Goal: Transaction & Acquisition: Purchase product/service

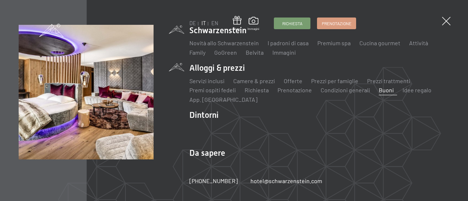
click at [381, 90] on link "Buoni" at bounding box center [385, 90] width 15 height 7
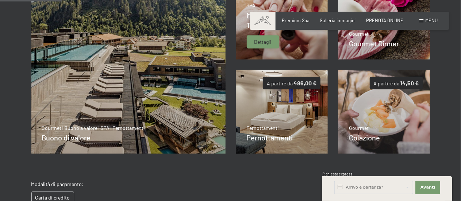
scroll to position [187, 0]
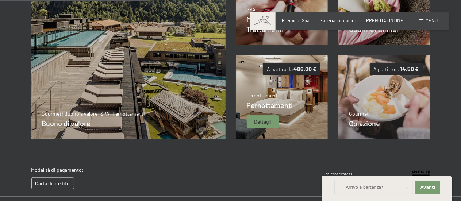
click at [259, 101] on span "Pernottamenti" at bounding box center [270, 105] width 46 height 9
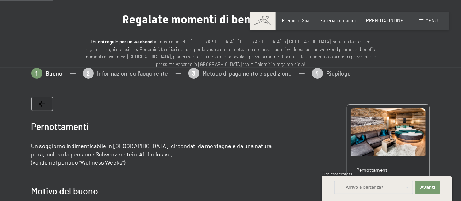
scroll to position [114, 0]
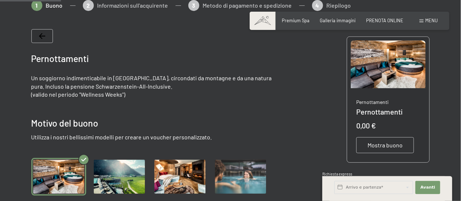
click at [46, 38] on div at bounding box center [42, 36] width 22 height 14
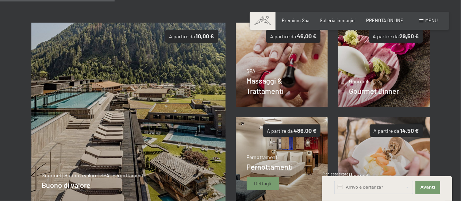
scroll to position [150, 0]
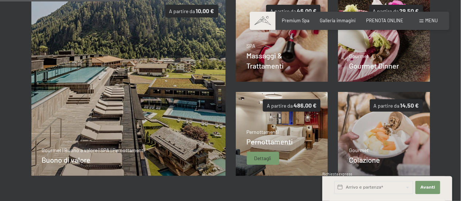
click at [295, 120] on img at bounding box center [282, 134] width 92 height 84
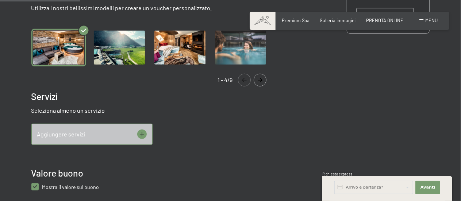
scroll to position [297, 0]
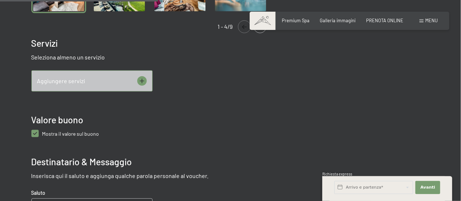
click at [144, 82] on icon at bounding box center [141, 80] width 9 height 9
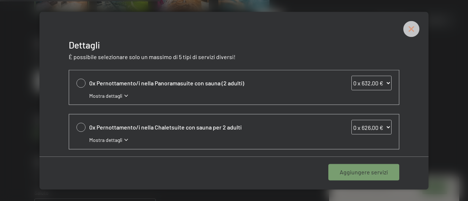
click at [415, 27] on icon at bounding box center [411, 29] width 16 height 16
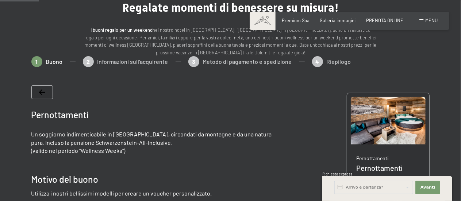
scroll to position [73, 0]
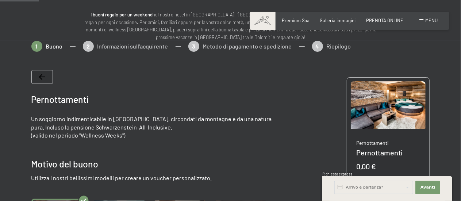
click at [41, 77] on icon at bounding box center [42, 77] width 6 height 6
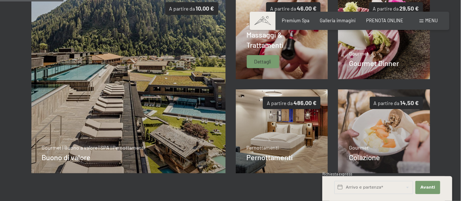
scroll to position [224, 0]
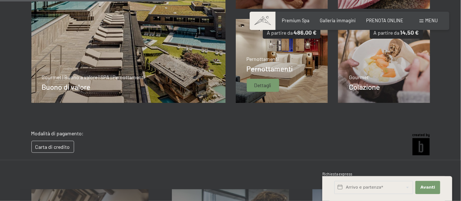
click at [285, 68] on span "Pernottamenti" at bounding box center [270, 68] width 46 height 9
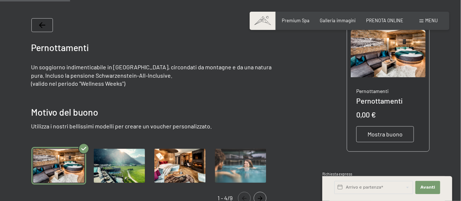
scroll to position [136, 0]
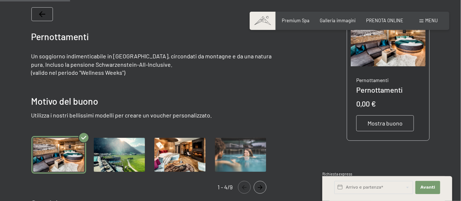
click at [378, 66] on img at bounding box center [388, 43] width 75 height 48
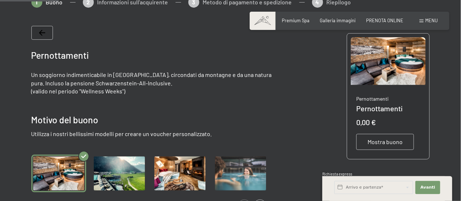
scroll to position [114, 0]
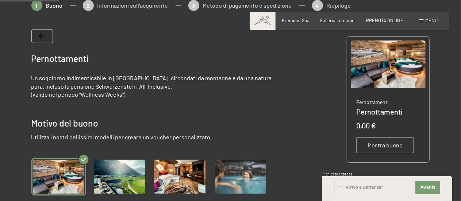
click at [375, 144] on span "Mostra buono" at bounding box center [385, 145] width 35 height 8
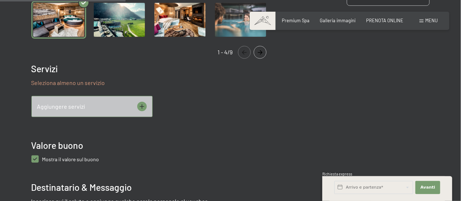
scroll to position [216, 0]
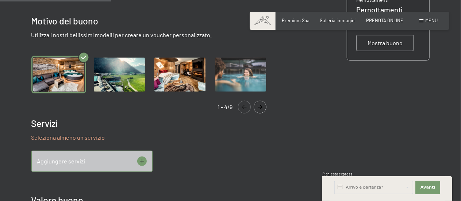
click at [179, 75] on img "Gallery" at bounding box center [180, 75] width 55 height 38
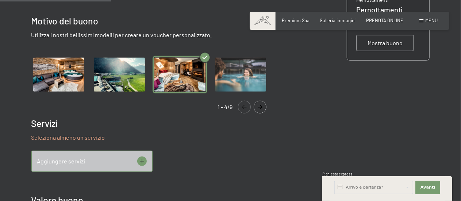
click at [63, 68] on img "Gallery" at bounding box center [58, 75] width 55 height 38
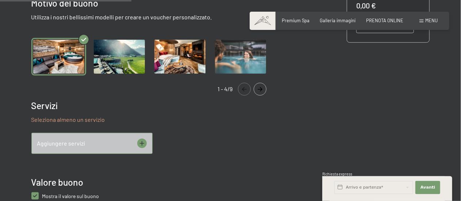
scroll to position [256, 0]
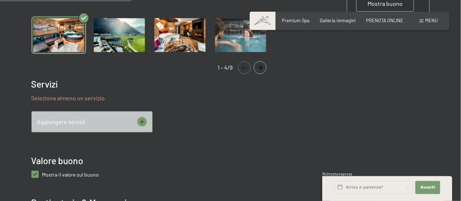
click at [142, 120] on icon at bounding box center [142, 122] width 5 height 5
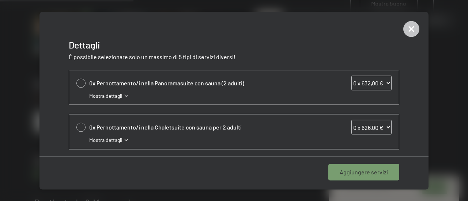
click at [367, 171] on span "Aggiungere servizi" at bounding box center [363, 172] width 48 height 8
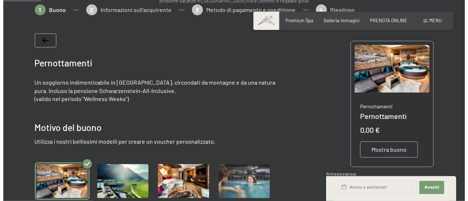
scroll to position [0, 0]
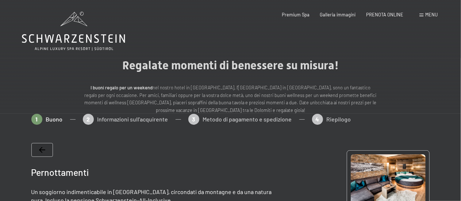
click at [430, 15] on span "Menu" at bounding box center [432, 15] width 12 height 6
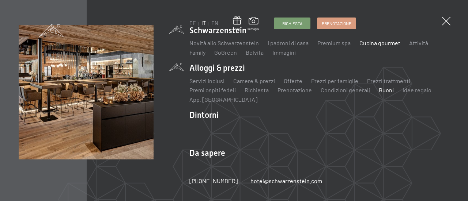
click at [387, 46] on link "Cucina gourmet" at bounding box center [379, 42] width 41 height 7
